Goal: Navigation & Orientation: Find specific page/section

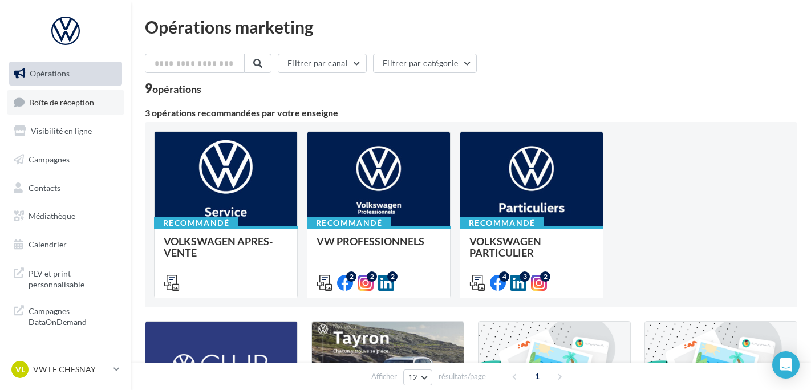
click at [64, 111] on link "Boîte de réception" at bounding box center [65, 102] width 117 height 25
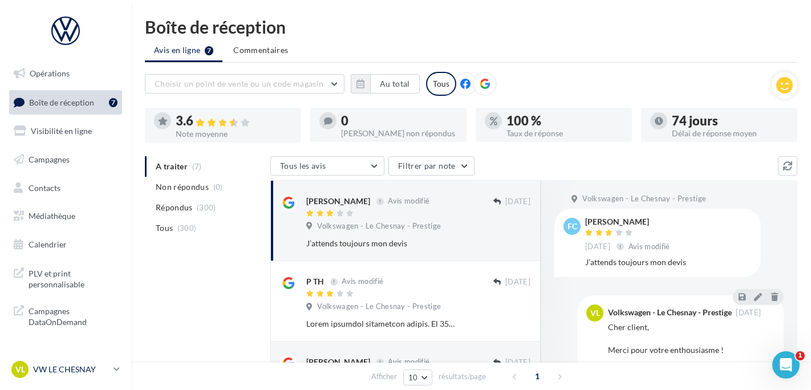
click at [70, 372] on p "VW LE CHESNAY" at bounding box center [71, 369] width 76 height 11
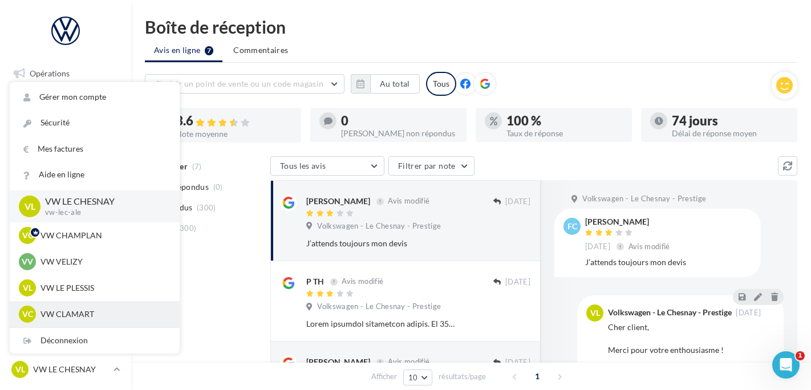
click at [99, 308] on p "VW CLAMART" at bounding box center [102, 313] width 125 height 11
